Goal: Task Accomplishment & Management: Manage account settings

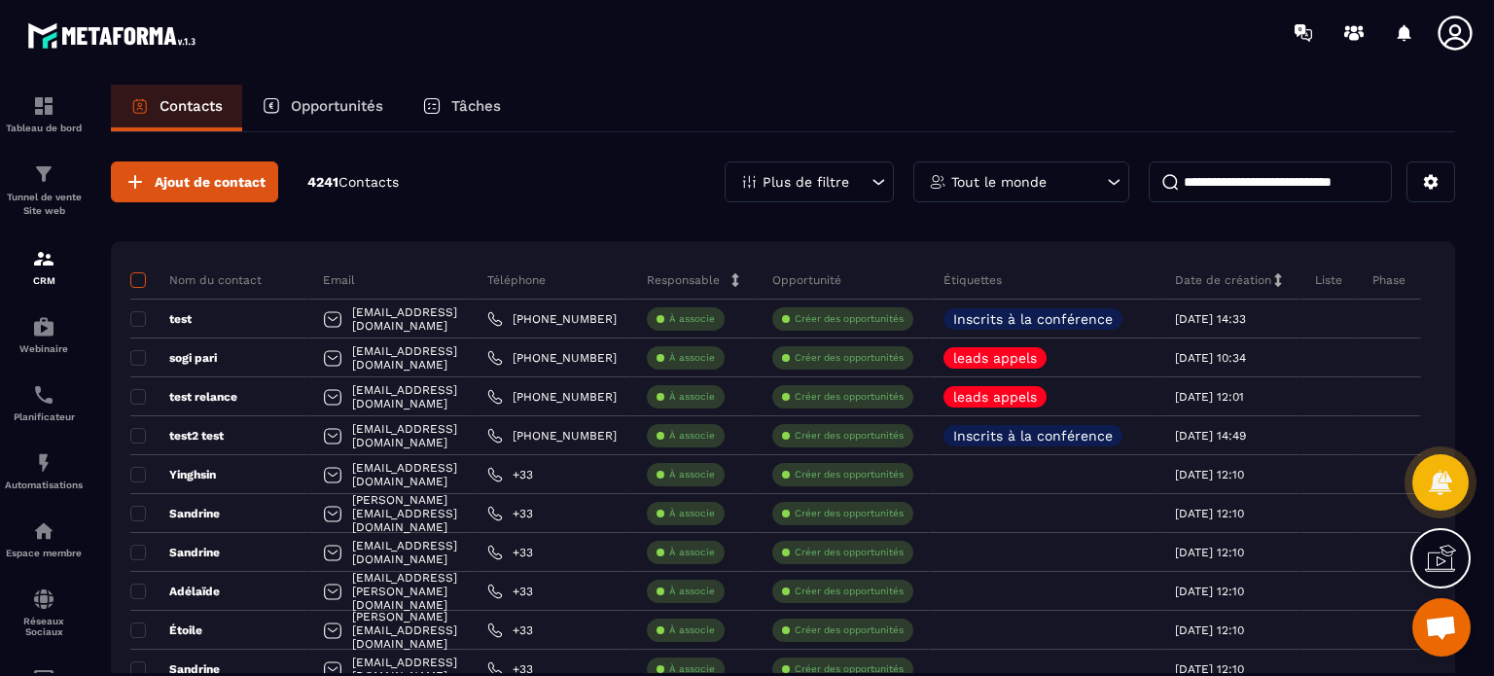
click at [136, 284] on span at bounding box center [138, 280] width 16 height 16
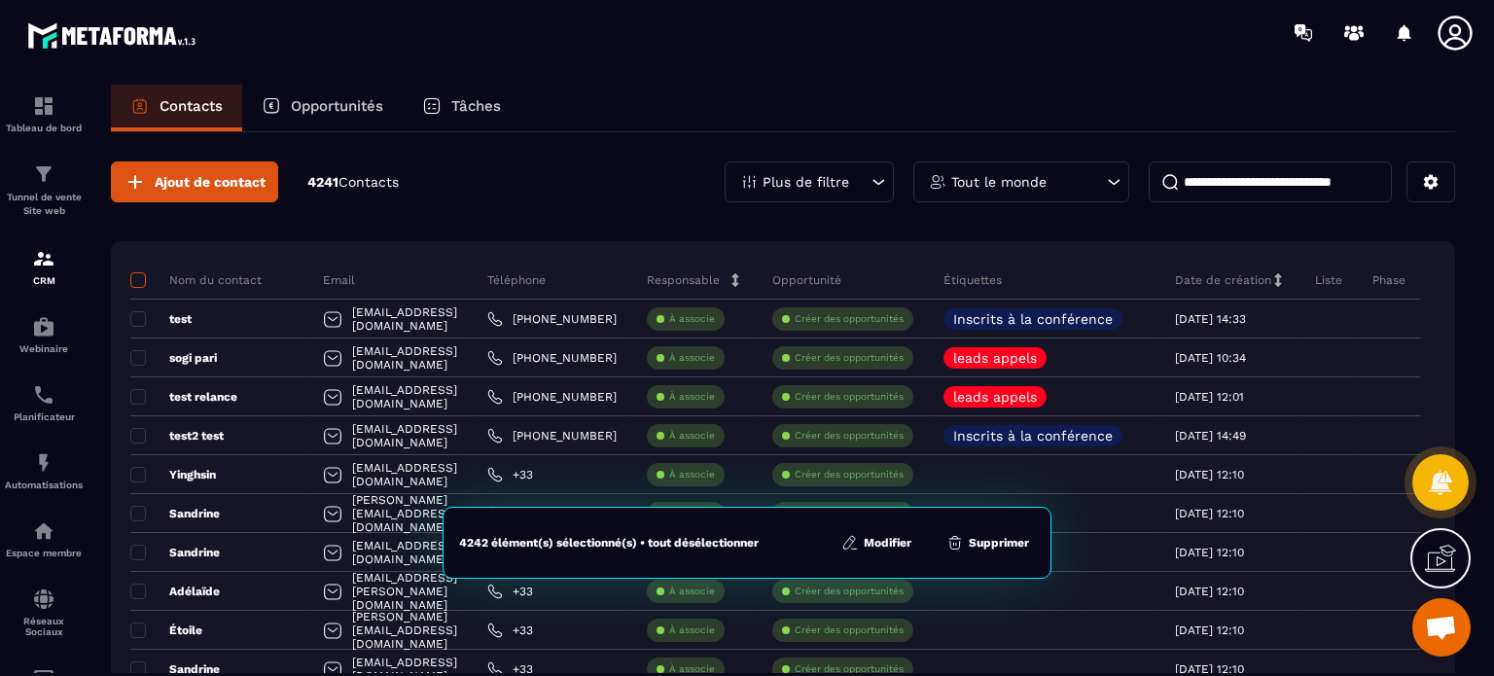
click at [134, 276] on span at bounding box center [138, 280] width 16 height 16
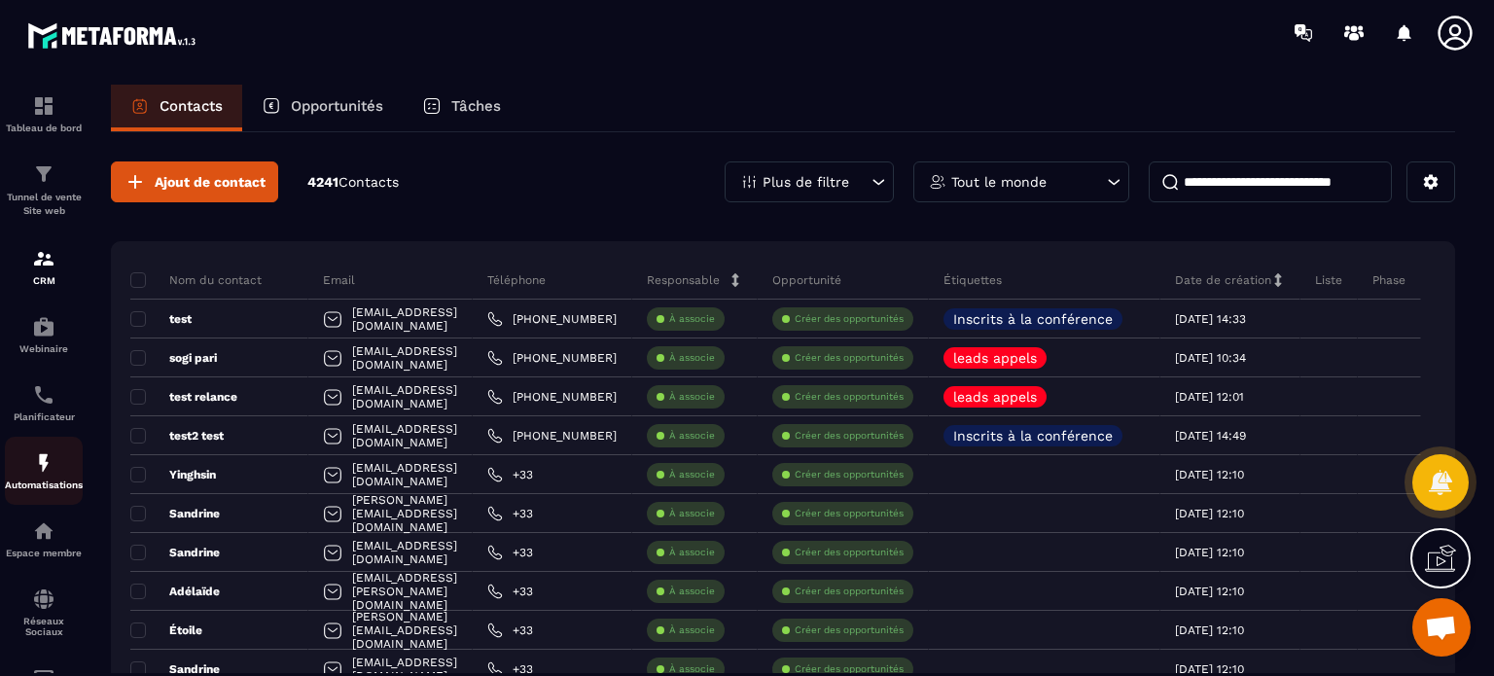
click at [30, 505] on link "Automatisations" at bounding box center [44, 471] width 78 height 68
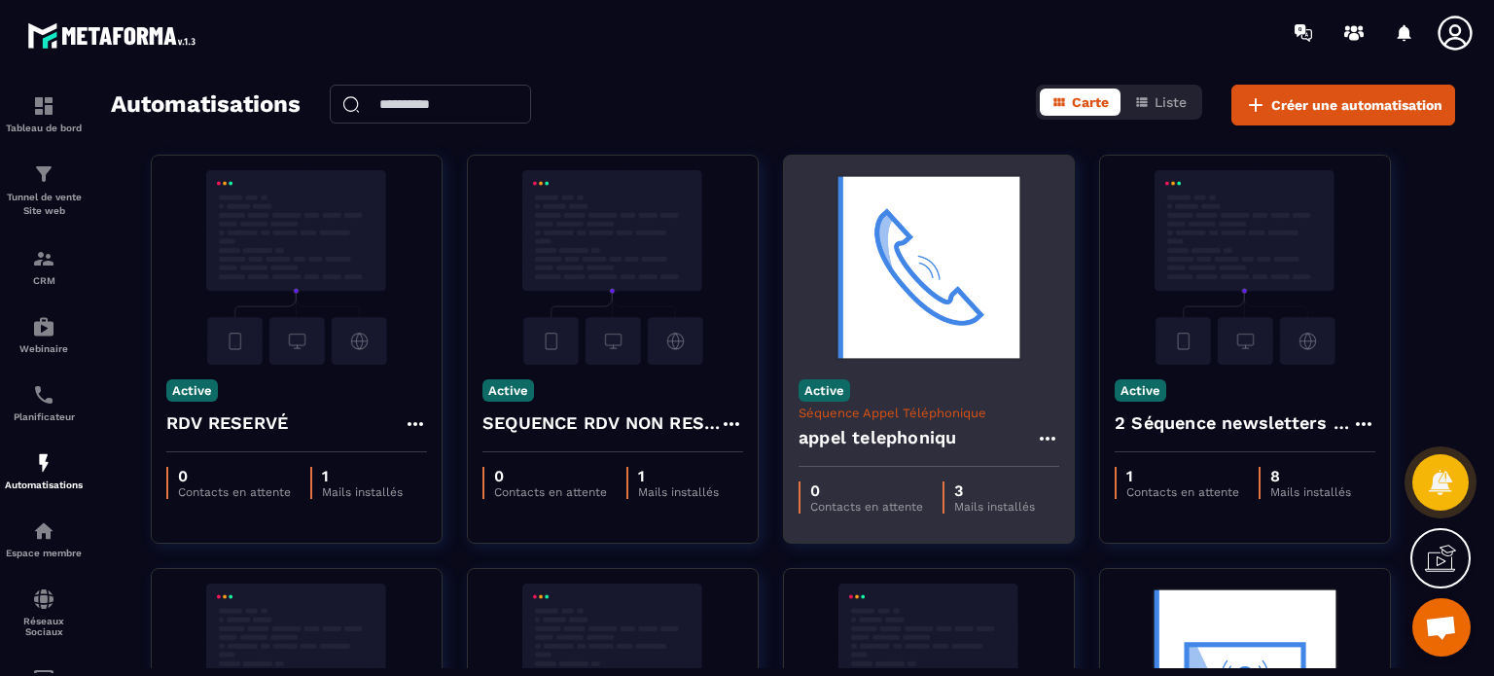
click at [952, 310] on img at bounding box center [928, 267] width 261 height 194
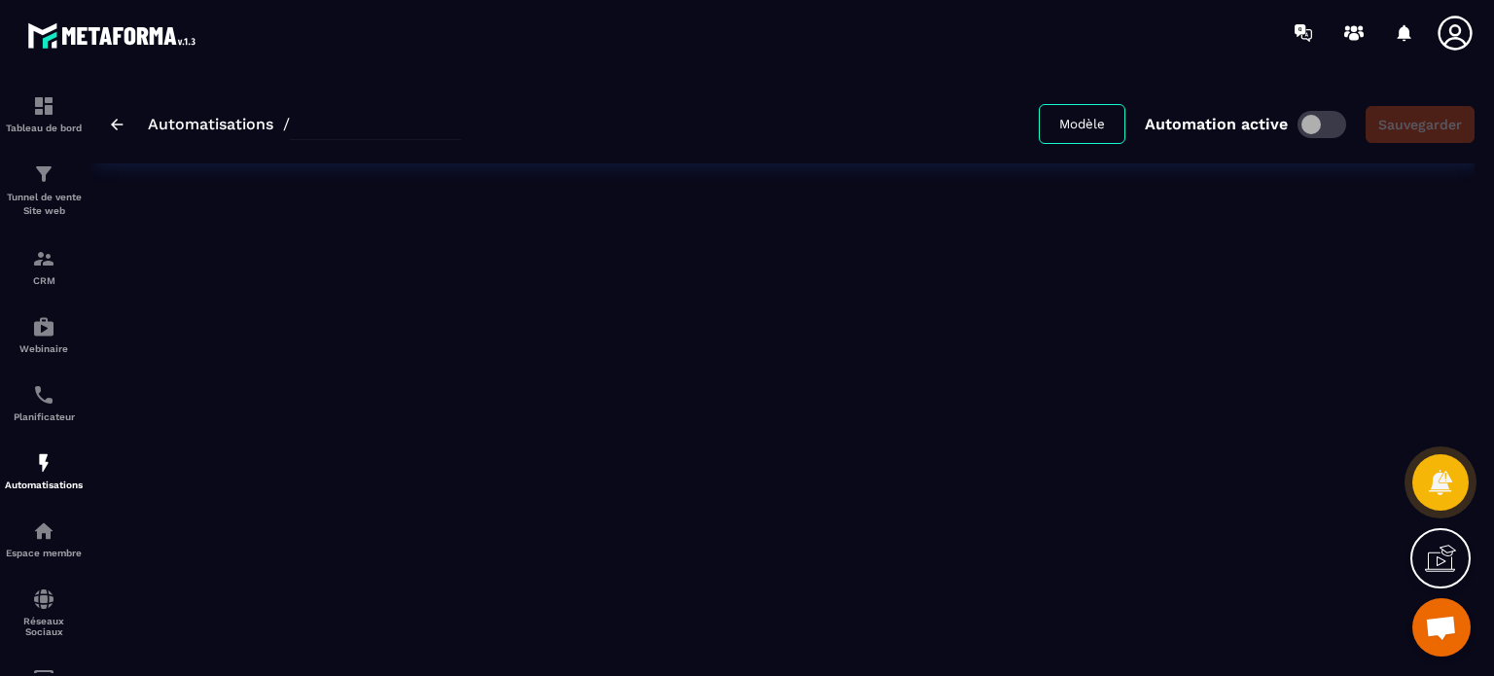
type input "**********"
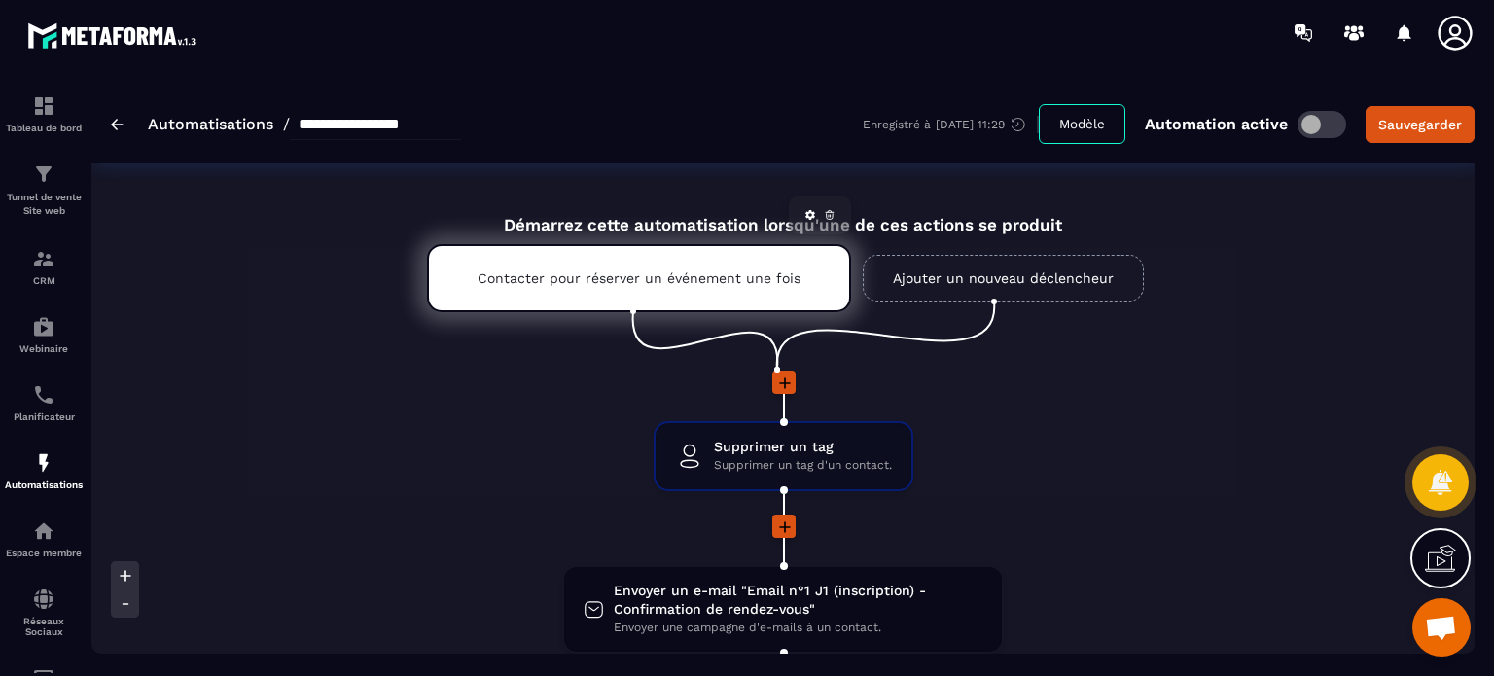
click at [700, 285] on div "Contacter pour réserver un événement une fois" at bounding box center [639, 278] width 424 height 68
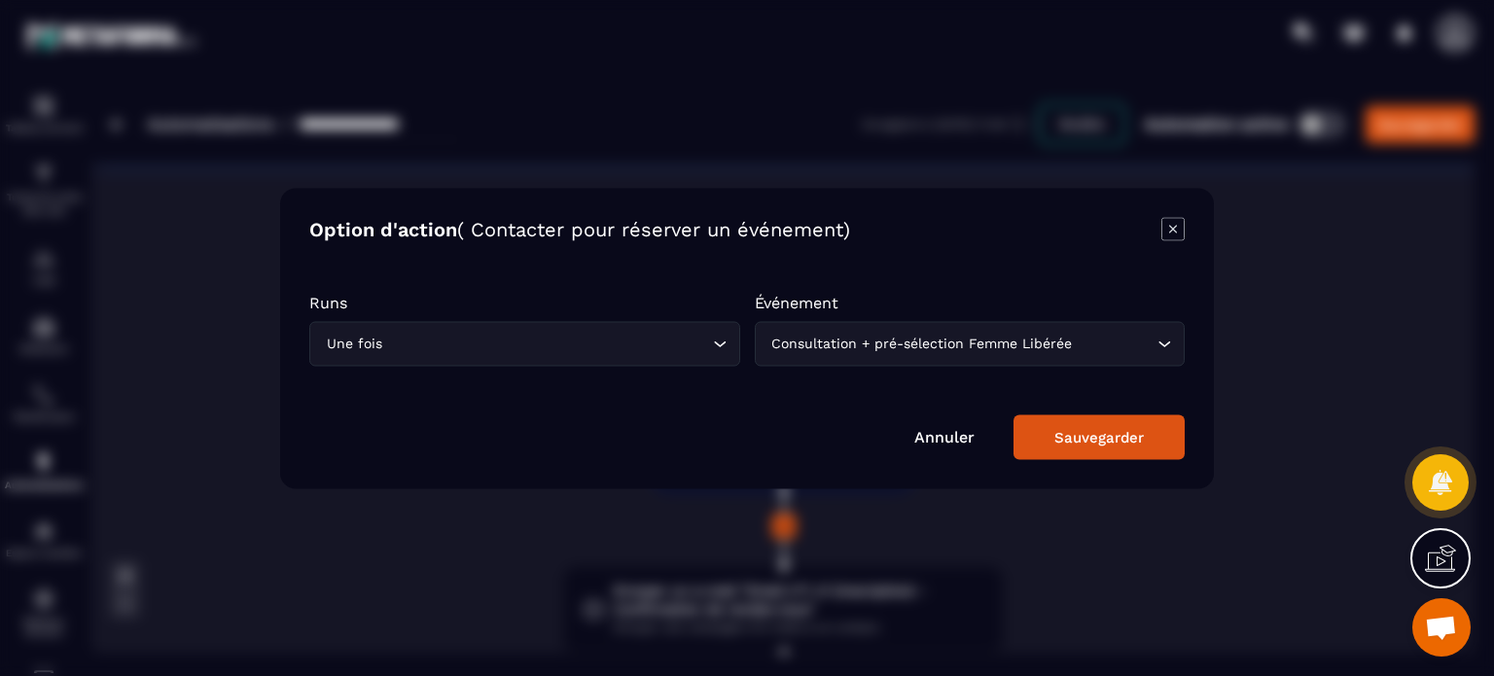
click at [1162, 228] on icon "Modal window" at bounding box center [1172, 228] width 23 height 23
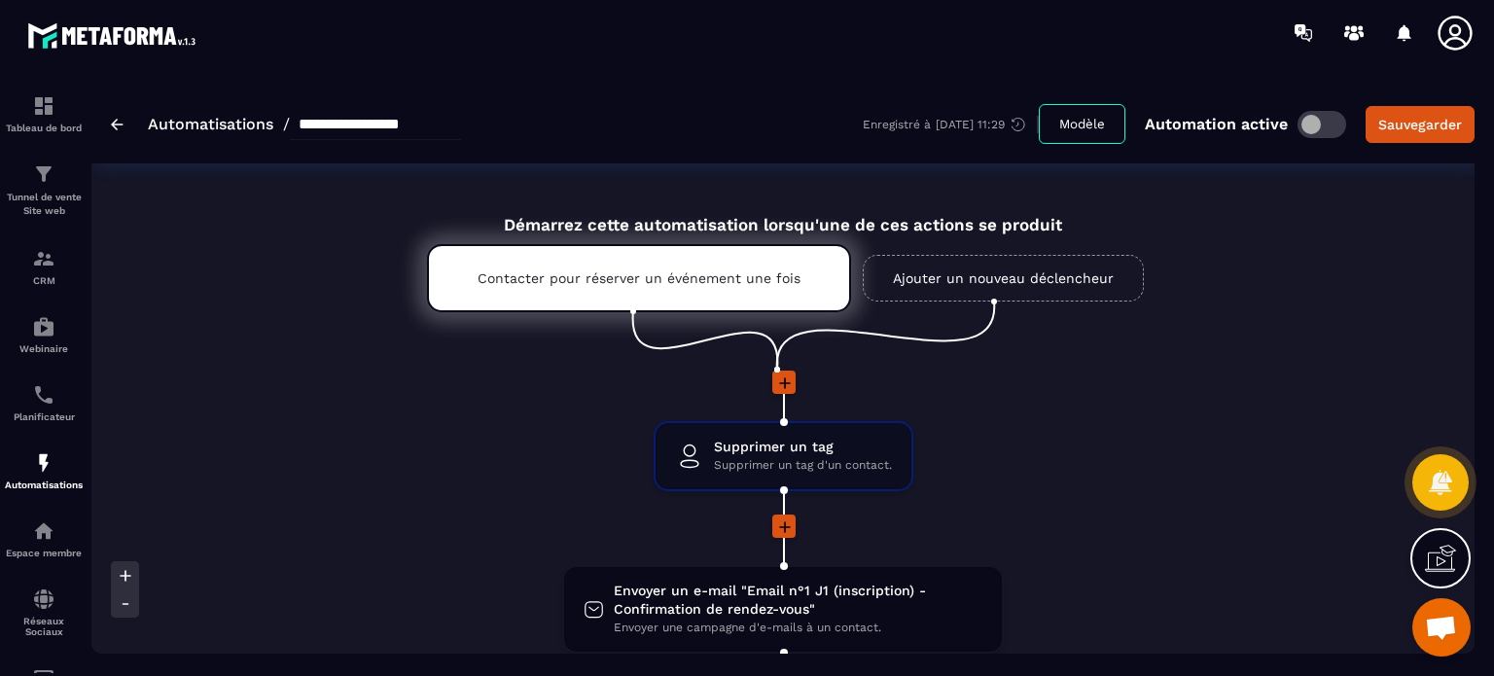
click at [113, 120] on img at bounding box center [117, 125] width 13 height 12
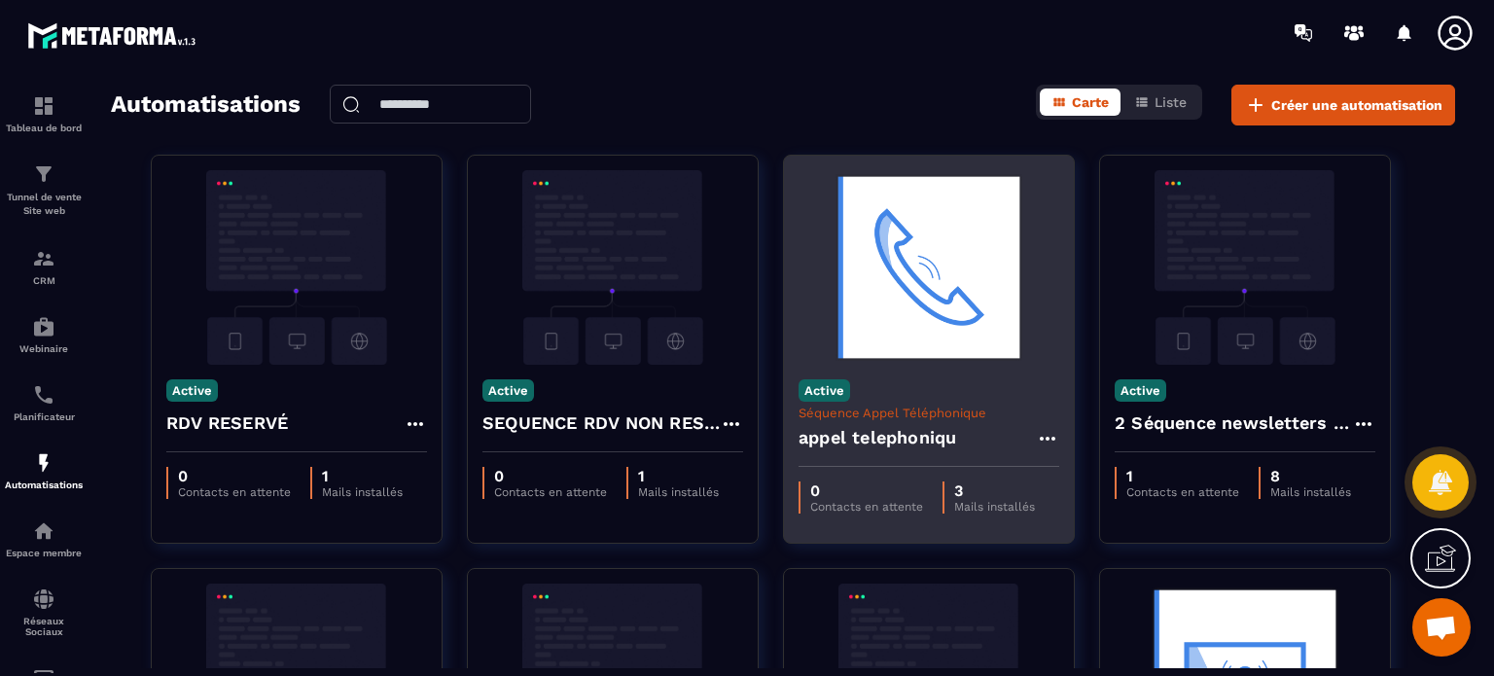
click at [1047, 431] on icon at bounding box center [1047, 438] width 23 height 23
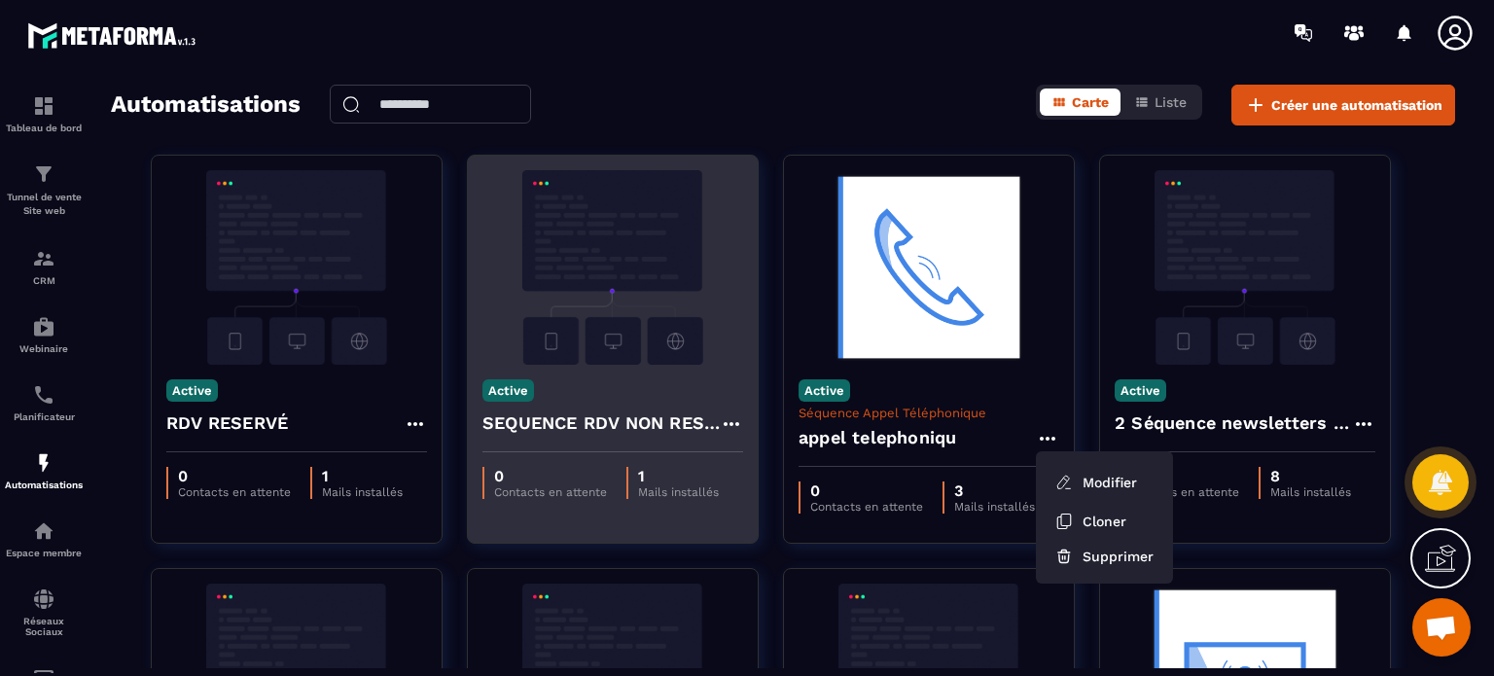
click at [498, 341] on img at bounding box center [612, 267] width 261 height 194
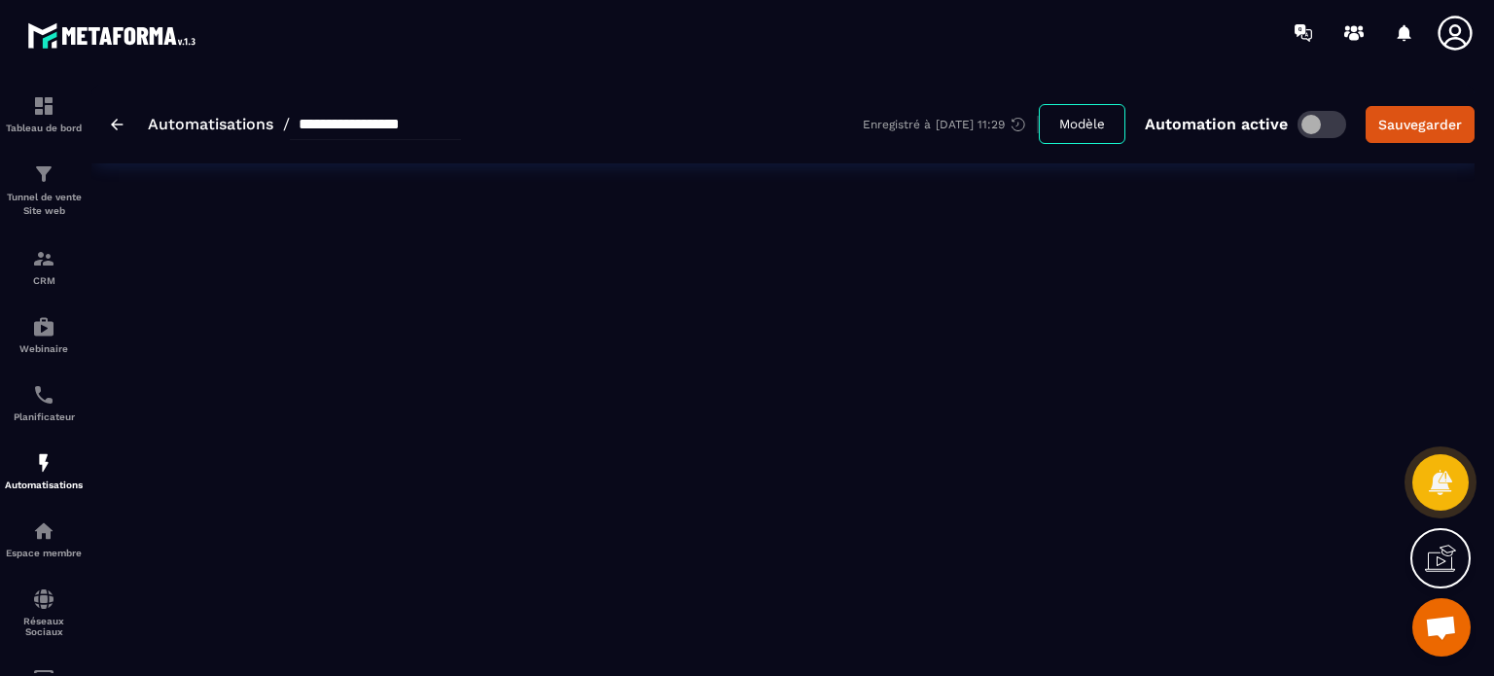
type input "**********"
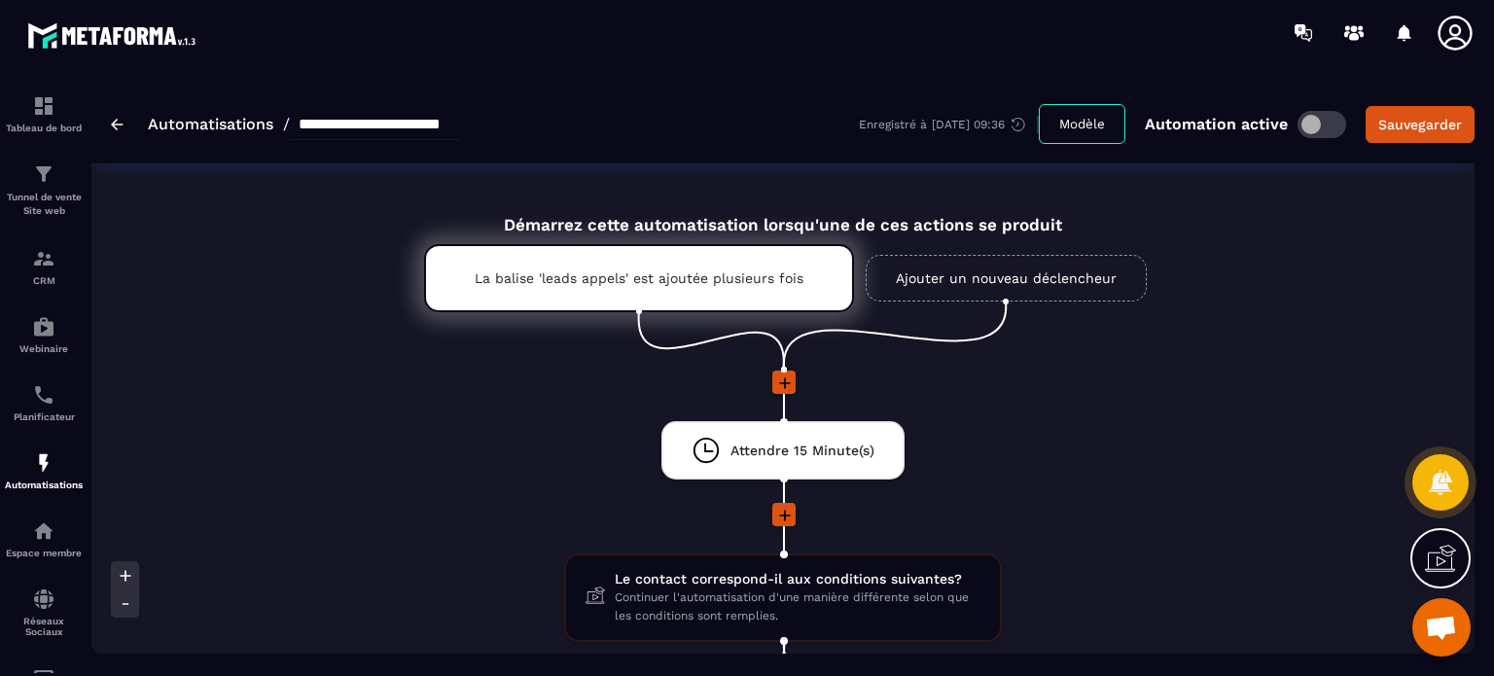
click at [1463, 41] on icon at bounding box center [1454, 33] width 34 height 34
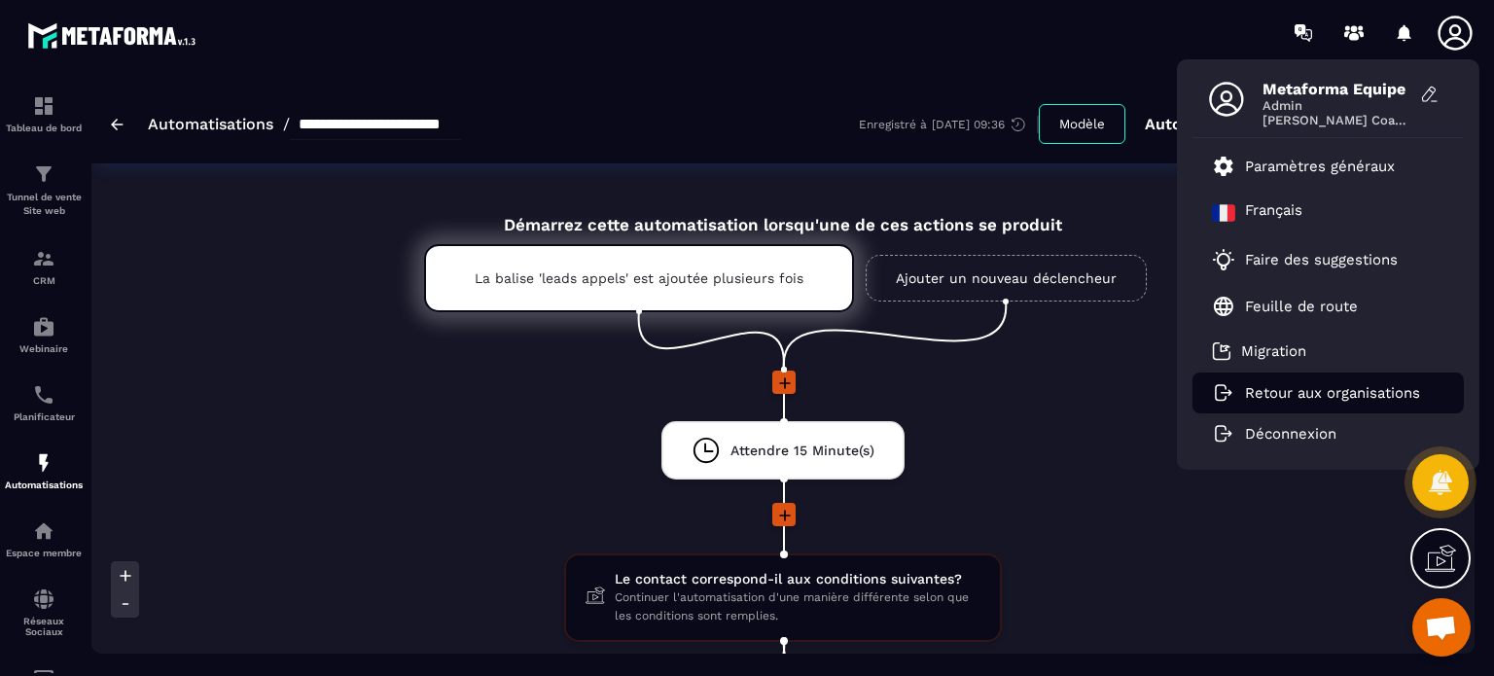
click at [1276, 390] on p "Retour aux organisations" at bounding box center [1332, 393] width 175 height 18
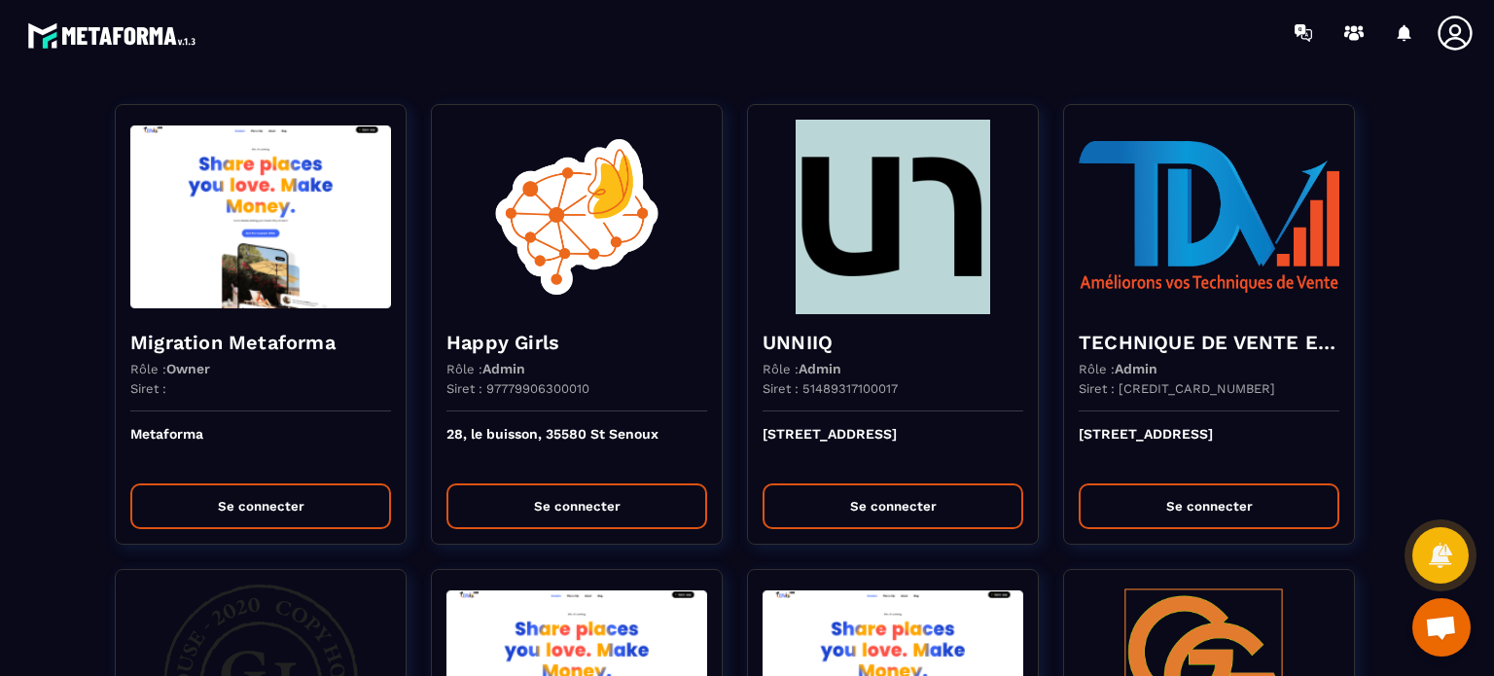
scroll to position [1808, 0]
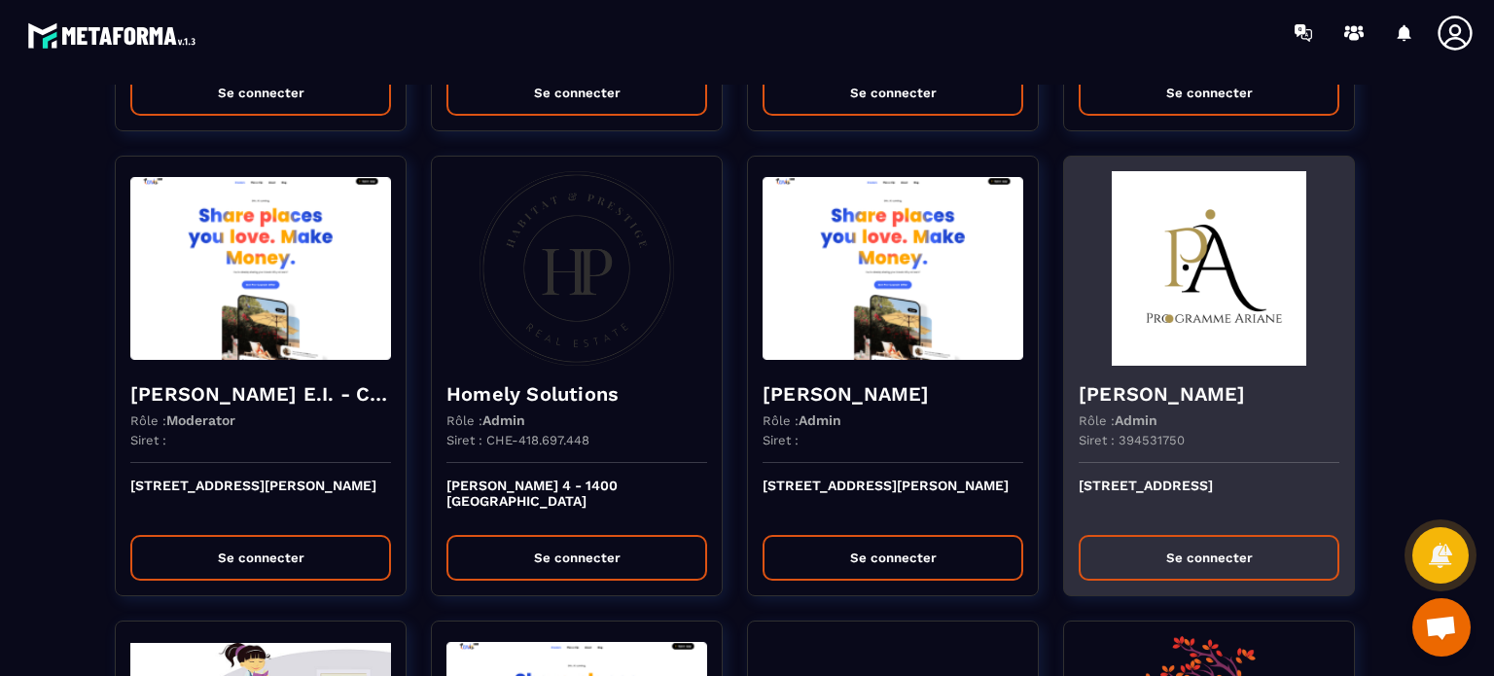
click at [1121, 300] on img at bounding box center [1208, 268] width 261 height 194
